Goal: Entertainment & Leisure: Consume media (video, audio)

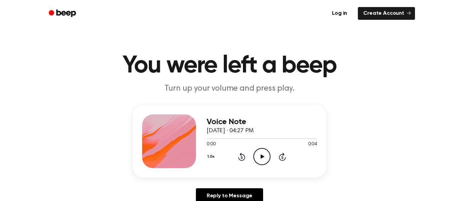
click at [261, 161] on icon "Play Audio" at bounding box center [261, 156] width 17 height 17
click at [261, 157] on icon at bounding box center [262, 157] width 4 height 4
click at [265, 153] on icon "Play Audio" at bounding box center [261, 156] width 17 height 17
click at [264, 156] on icon "Play Audio" at bounding box center [261, 156] width 17 height 17
click at [261, 158] on icon at bounding box center [262, 157] width 4 height 4
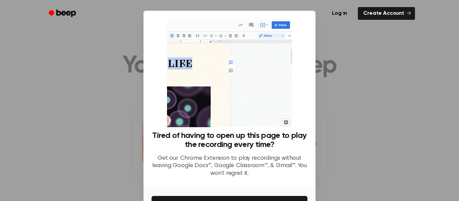
click at [88, 157] on div at bounding box center [229, 100] width 459 height 201
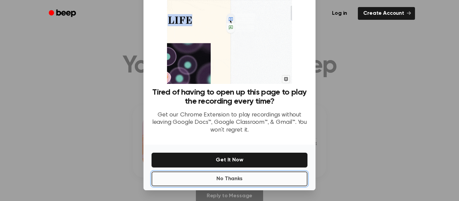
click at [262, 180] on button "No Thanks" at bounding box center [230, 179] width 156 height 15
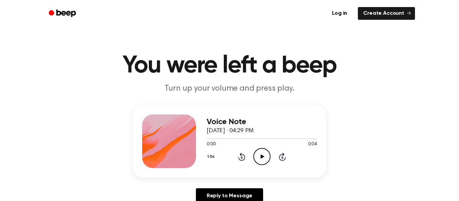
click at [258, 160] on icon "Play Audio" at bounding box center [261, 156] width 17 height 17
click at [263, 158] on icon "Play Audio" at bounding box center [261, 156] width 17 height 17
click at [271, 150] on div "1.0x Rewind 5 seconds Play Audio Skip 5 seconds" at bounding box center [262, 156] width 110 height 17
click at [266, 161] on icon "Play Audio" at bounding box center [261, 156] width 17 height 17
